Goal: Information Seeking & Learning: Learn about a topic

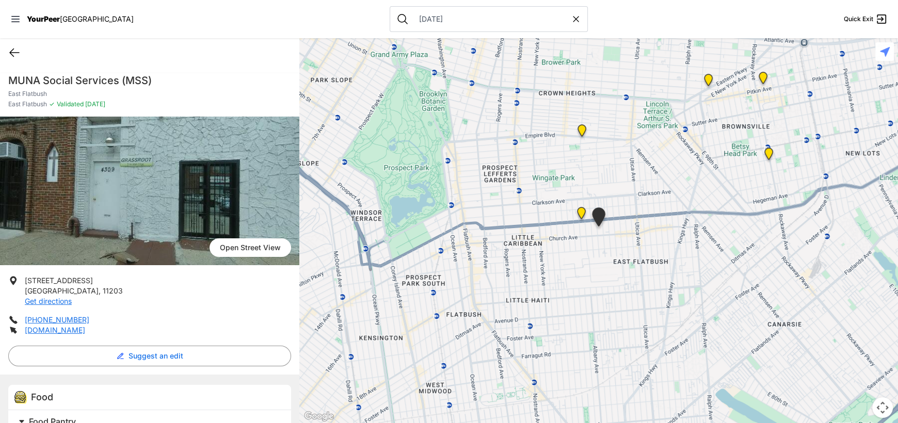
click at [13, 51] on icon at bounding box center [14, 52] width 12 height 12
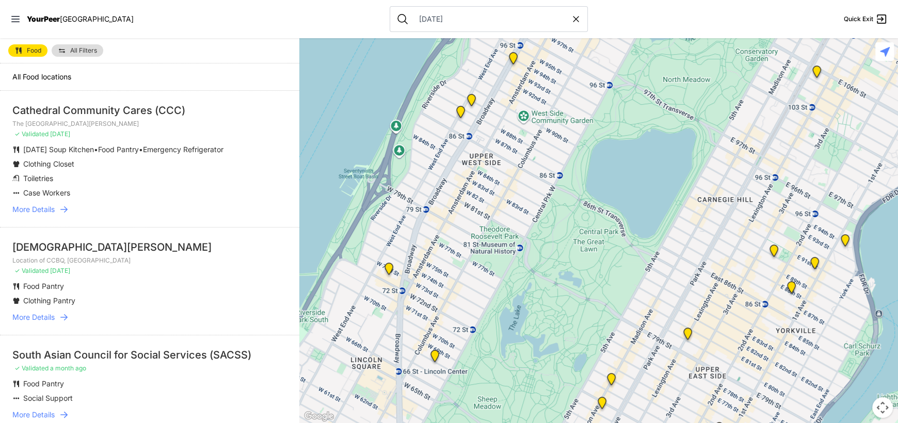
click at [62, 53] on img at bounding box center [62, 50] width 8 height 8
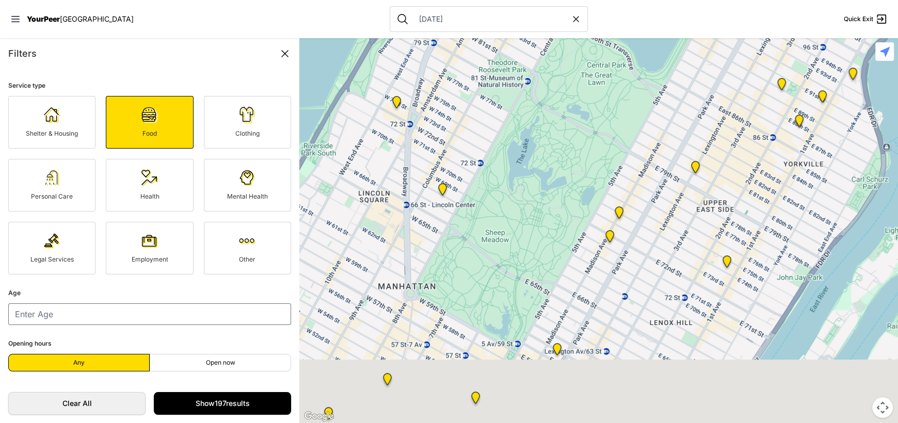
drag, startPoint x: 627, startPoint y: 362, endPoint x: 670, endPoint y: 131, distance: 235.7
click at [670, 131] on div at bounding box center [598, 230] width 599 height 385
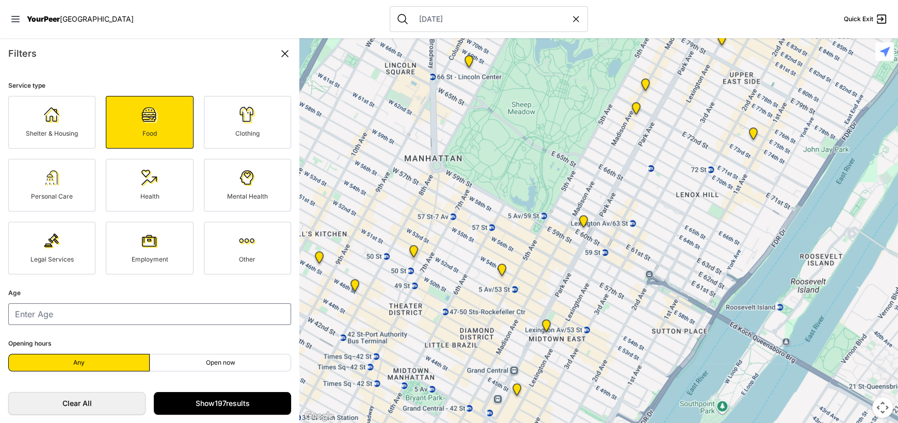
click at [69, 97] on link "Shelter & Housing" at bounding box center [51, 122] width 87 height 53
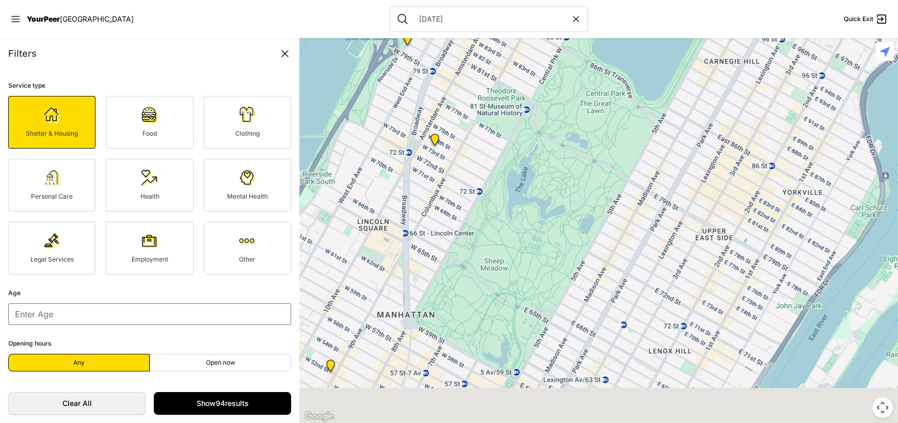
drag, startPoint x: 515, startPoint y: 408, endPoint x: 542, endPoint y: 146, distance: 263.6
click at [542, 149] on div at bounding box center [598, 230] width 599 height 385
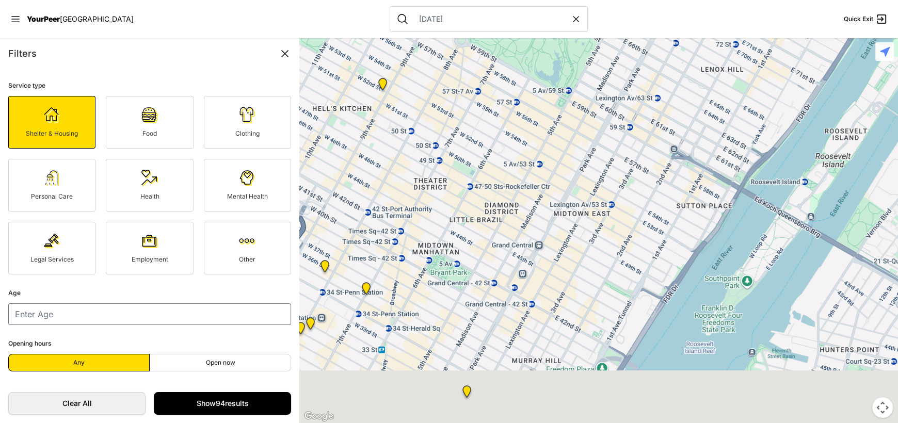
drag, startPoint x: 532, startPoint y: 368, endPoint x: 591, endPoint y: 186, distance: 190.9
click at [590, 189] on div at bounding box center [598, 230] width 599 height 385
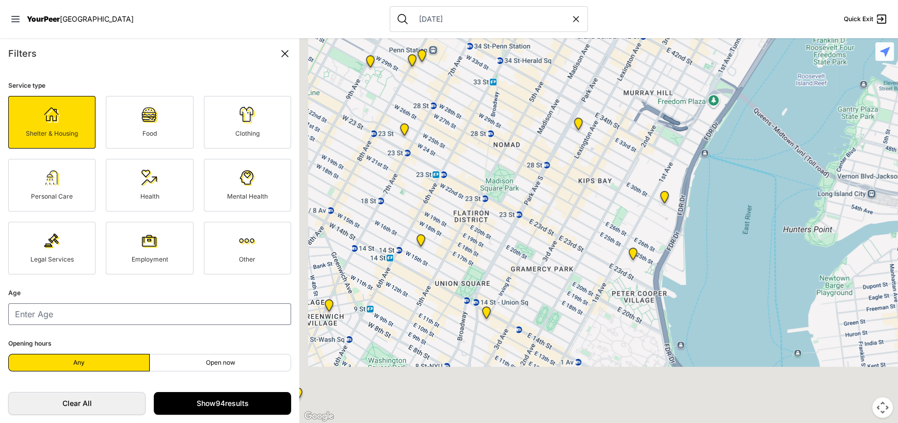
drag, startPoint x: 507, startPoint y: 372, endPoint x: 573, endPoint y: 206, distance: 177.7
click at [572, 214] on div at bounding box center [598, 230] width 599 height 385
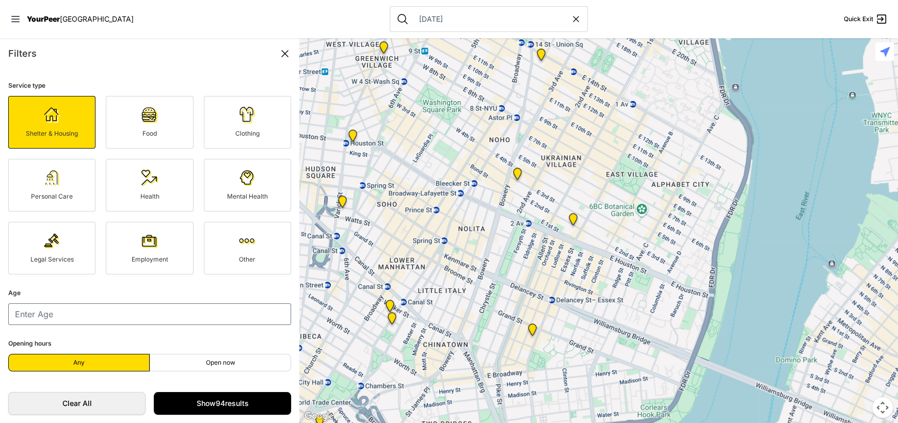
drag, startPoint x: 537, startPoint y: 379, endPoint x: 543, endPoint y: 123, distance: 256.1
click at [541, 173] on div at bounding box center [598, 230] width 599 height 385
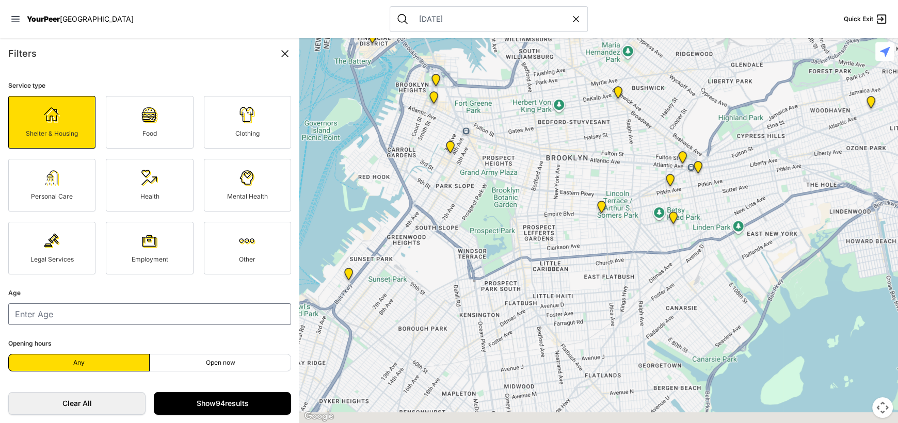
drag, startPoint x: 594, startPoint y: 360, endPoint x: 460, endPoint y: 255, distance: 169.8
click at [461, 258] on div at bounding box center [598, 230] width 599 height 385
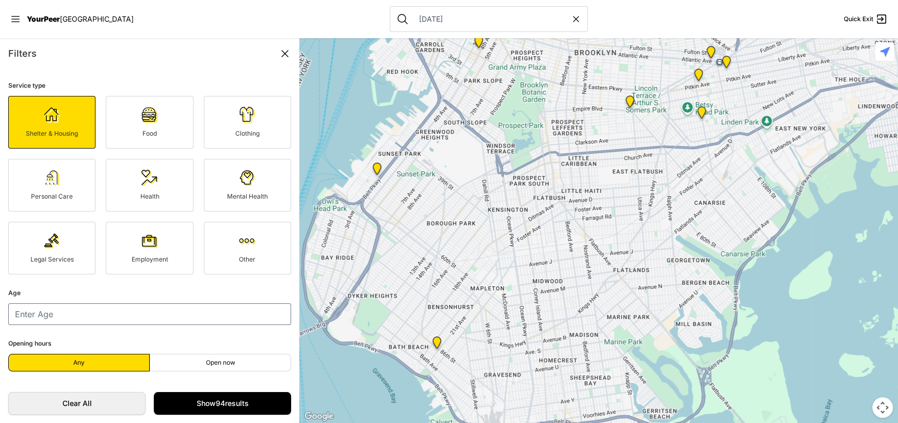
drag, startPoint x: 459, startPoint y: 307, endPoint x: 555, endPoint y: 266, distance: 104.3
click at [556, 284] on div at bounding box center [598, 230] width 599 height 385
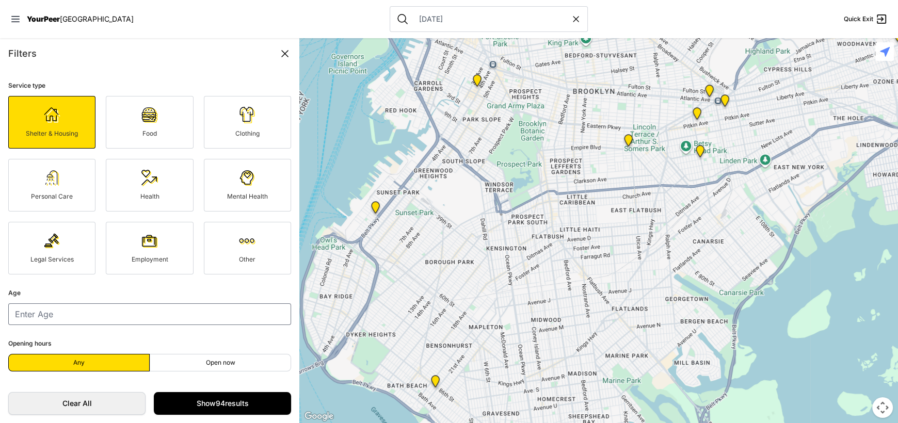
drag, startPoint x: 555, startPoint y: 248, endPoint x: 553, endPoint y: 308, distance: 59.4
click at [553, 308] on div at bounding box center [598, 230] width 599 height 385
